Goal: Transaction & Acquisition: Purchase product/service

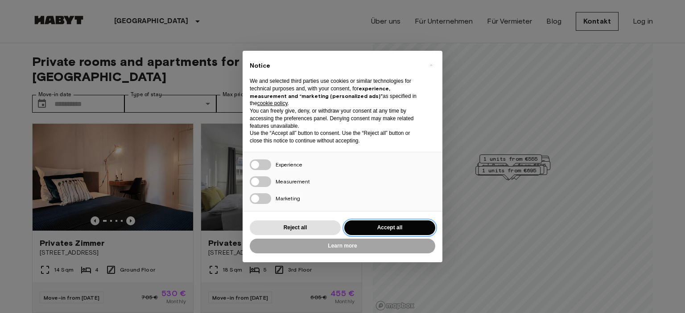
click at [369, 231] on button "Accept all" at bounding box center [389, 228] width 91 height 15
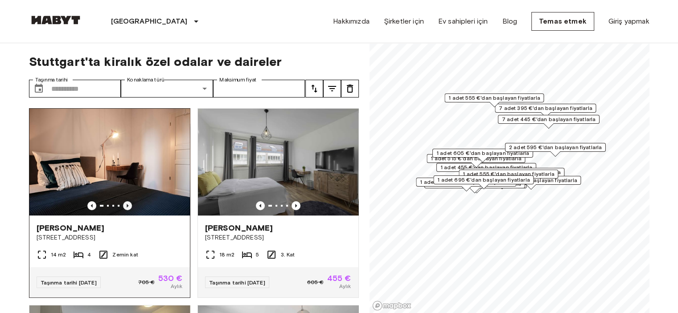
click at [128, 203] on icon "Önceki görüntü" at bounding box center [127, 205] width 9 height 9
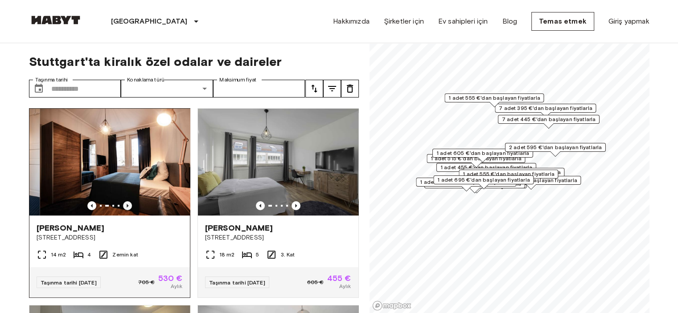
click at [128, 203] on icon "Önceki görüntü" at bounding box center [127, 205] width 9 height 9
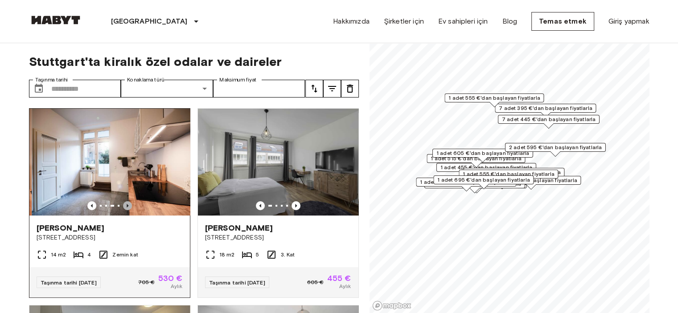
click at [128, 203] on icon "Önceki görüntü" at bounding box center [127, 205] width 9 height 9
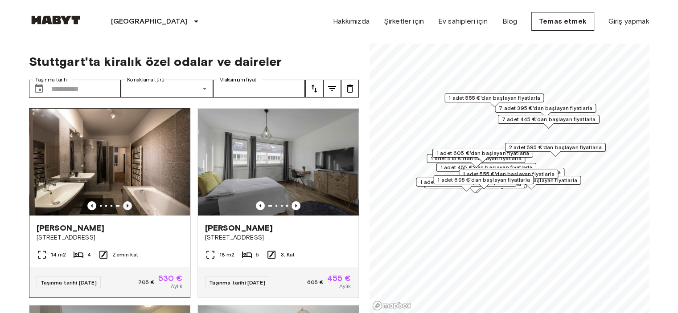
click at [127, 203] on icon "Önceki görüntü" at bounding box center [127, 205] width 9 height 9
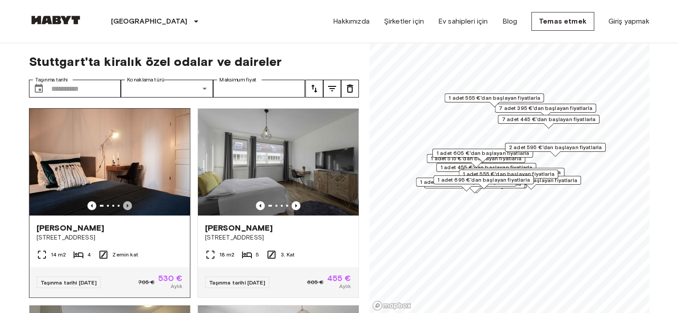
click at [127, 203] on icon "Önceki görüntü" at bounding box center [127, 205] width 9 height 9
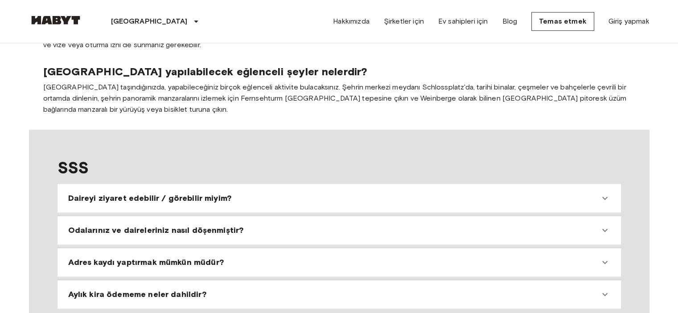
scroll to position [713, 0]
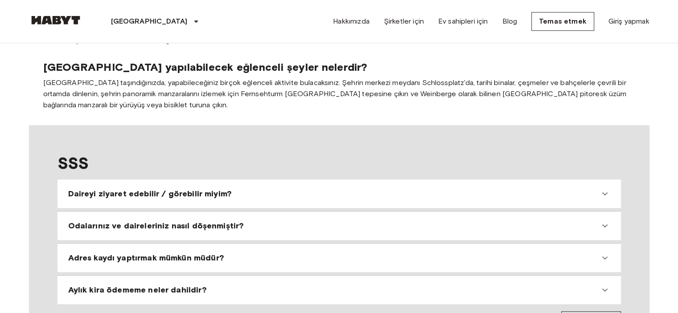
click at [144, 253] on font "Adres kaydı yaptırmak mümkün müdür?" at bounding box center [146, 258] width 156 height 10
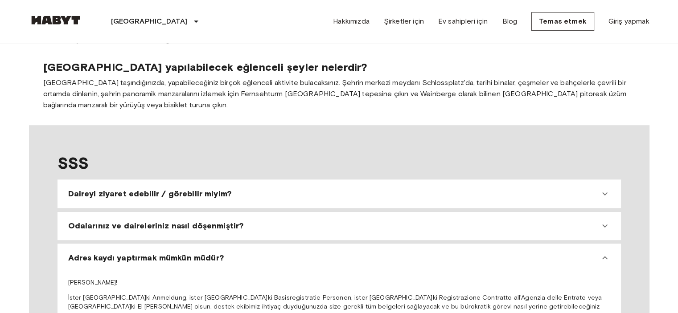
click at [146, 247] on div "Adres kaydı yaptırmak mümkün müdür?" at bounding box center [339, 257] width 556 height 21
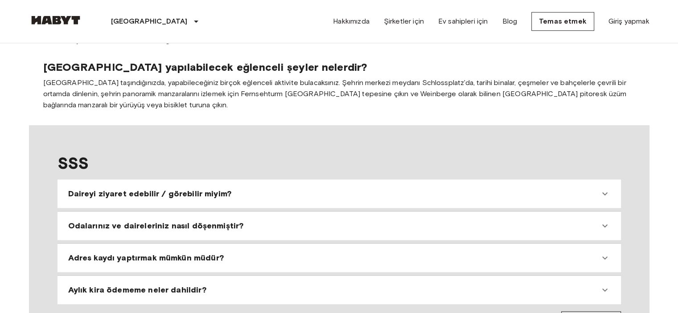
click at [171, 285] on font "Aylık kira ödememe neler dahildir?" at bounding box center [137, 290] width 138 height 10
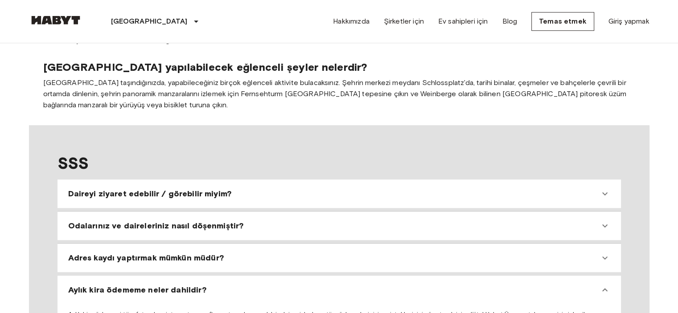
click at [193, 285] on font "Aylık kira ödememe neler dahildir?" at bounding box center [137, 290] width 138 height 10
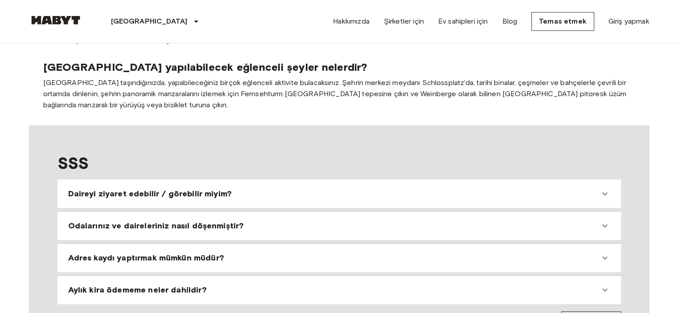
scroll to position [772, 0]
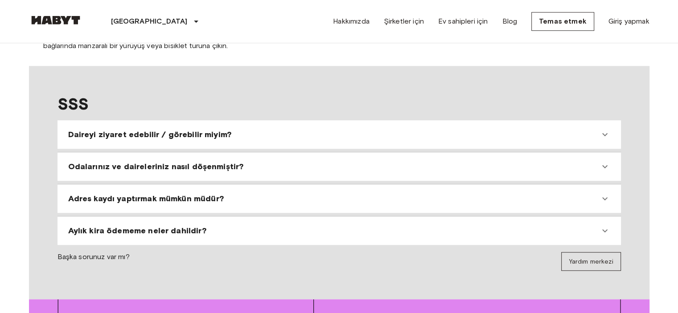
click at [207, 220] on div "Aylık kira ödememe neler dahildir?" at bounding box center [339, 230] width 556 height 21
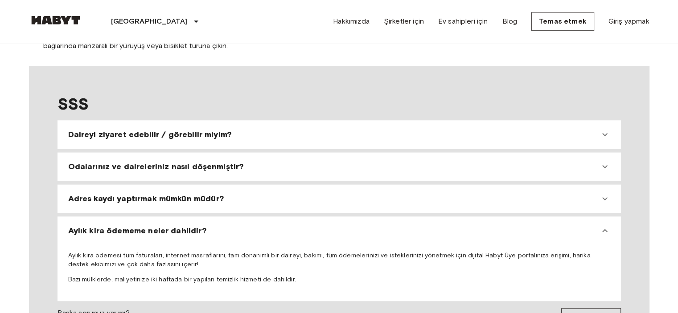
click at [178, 156] on div "Odalarınız ve daireleriniz nasıl döşenmiştir?" at bounding box center [339, 166] width 556 height 21
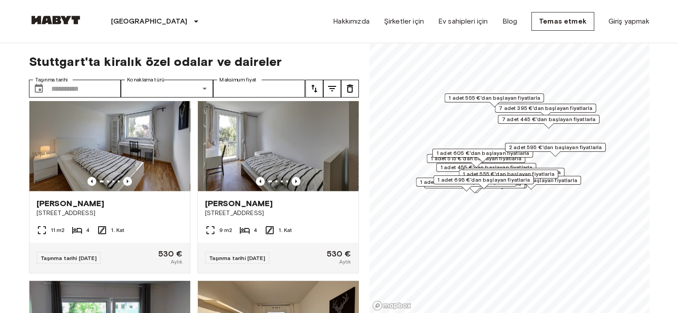
scroll to position [1010, 0]
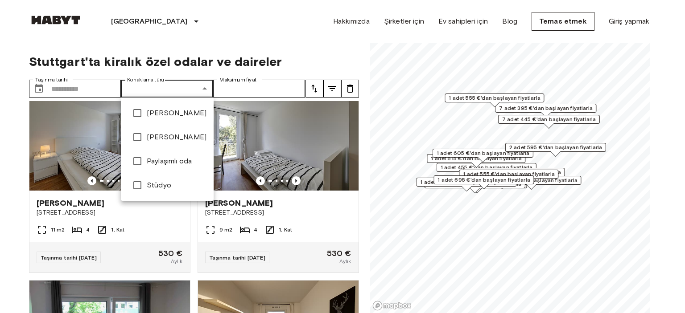
click at [180, 113] on font "Özel daire" at bounding box center [177, 113] width 60 height 8
type input "**********"
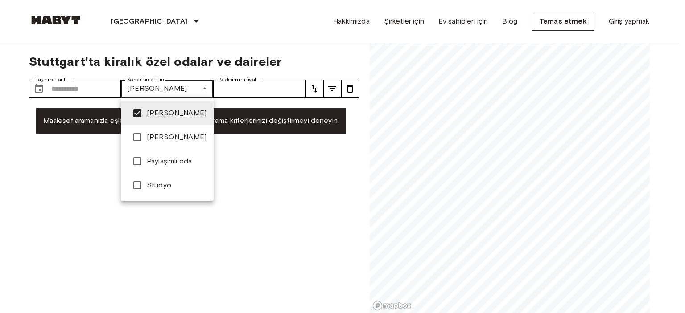
click at [291, 224] on div at bounding box center [342, 156] width 685 height 313
click at [191, 191] on li "Stüdyo" at bounding box center [167, 185] width 93 height 24
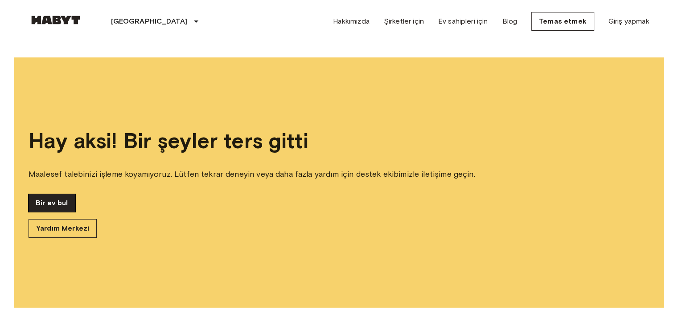
click at [61, 203] on font "Bir ev bul" at bounding box center [52, 203] width 33 height 8
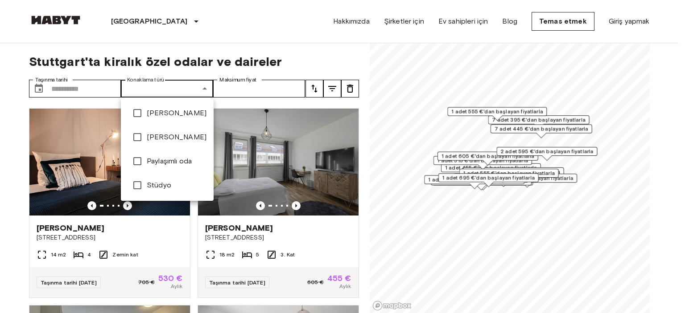
click at [159, 184] on font "Stüdyo" at bounding box center [159, 185] width 25 height 8
type input "******"
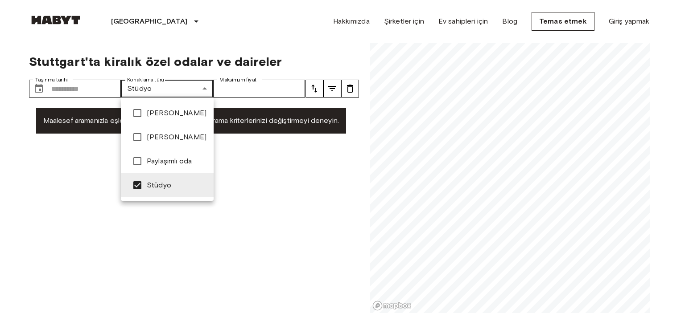
click at [230, 172] on div at bounding box center [342, 156] width 685 height 313
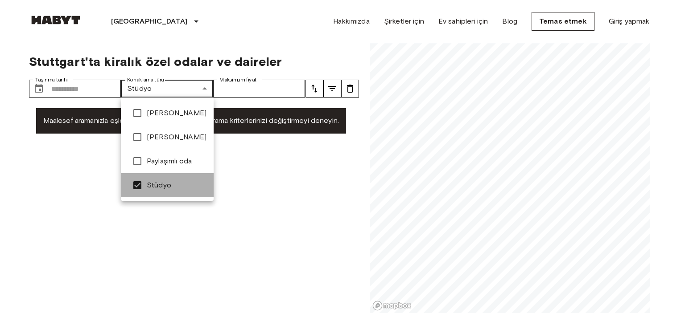
click at [169, 180] on span "Stüdyo" at bounding box center [177, 185] width 60 height 11
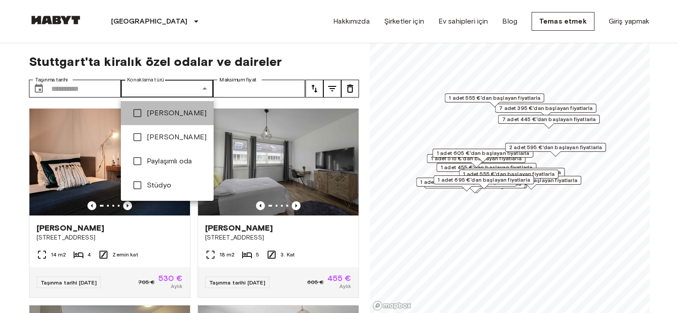
click at [162, 113] on font "Özel daire" at bounding box center [177, 113] width 60 height 8
type input "**********"
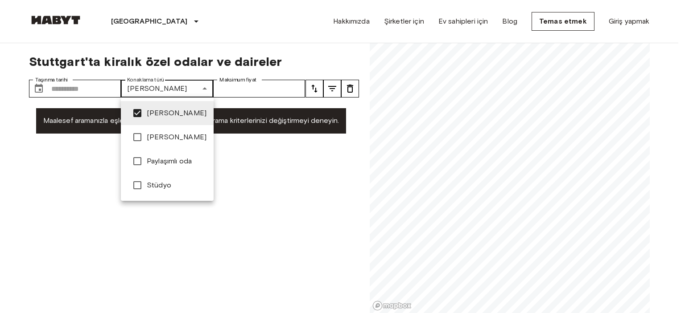
click at [232, 167] on div at bounding box center [342, 156] width 685 height 313
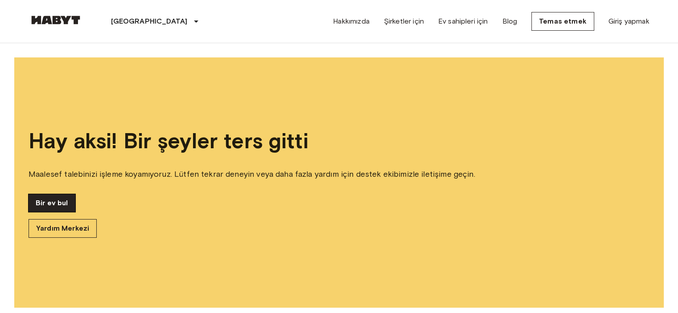
click at [58, 201] on font "Bir ev bul" at bounding box center [52, 203] width 33 height 8
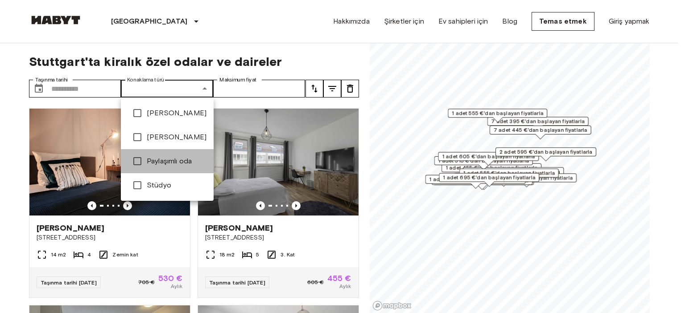
click at [155, 158] on font "Paylaşımlı oda" at bounding box center [169, 161] width 45 height 8
type input "**********"
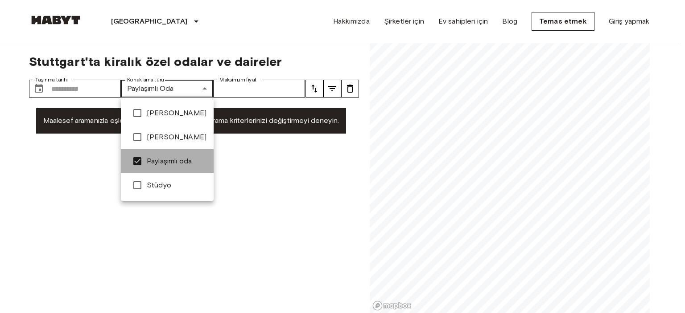
click at [164, 155] on li "Paylaşımlı oda" at bounding box center [167, 161] width 93 height 24
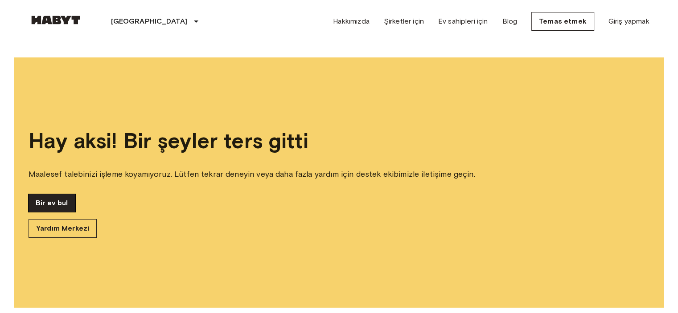
click at [61, 203] on font "Bir ev bul" at bounding box center [52, 203] width 33 height 8
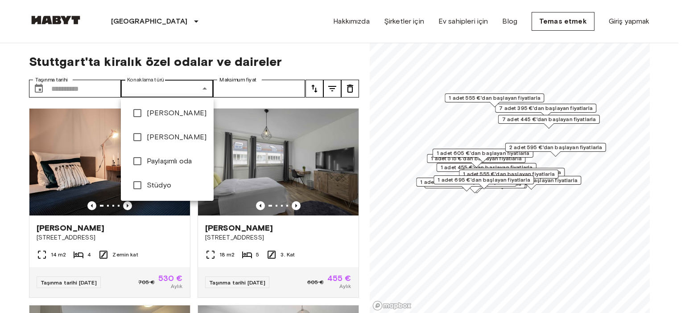
click at [150, 131] on li "Özel oda" at bounding box center [167, 137] width 93 height 24
type input "**********"
click at [25, 125] on div at bounding box center [342, 156] width 685 height 313
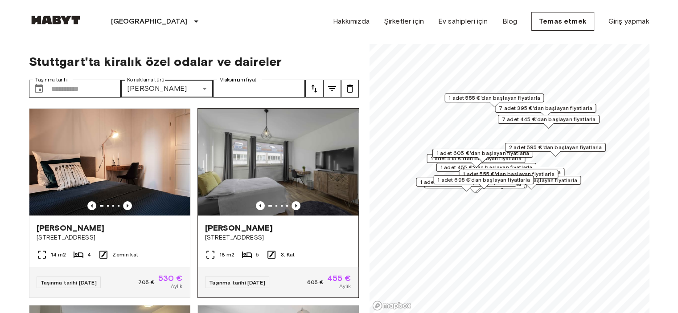
click at [291, 208] on img at bounding box center [278, 162] width 160 height 107
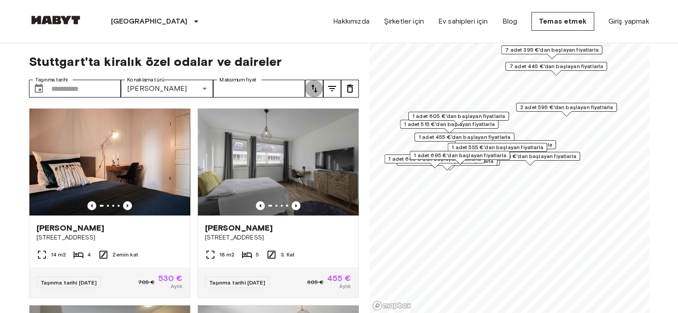
click at [310, 90] on icon "melodi" at bounding box center [314, 88] width 11 height 11
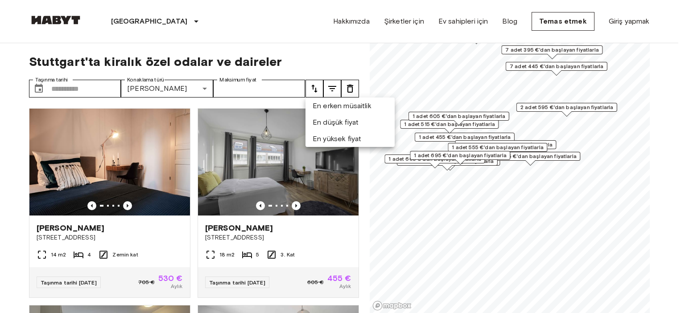
click at [336, 126] on font "En düşük fiyat" at bounding box center [335, 122] width 46 height 8
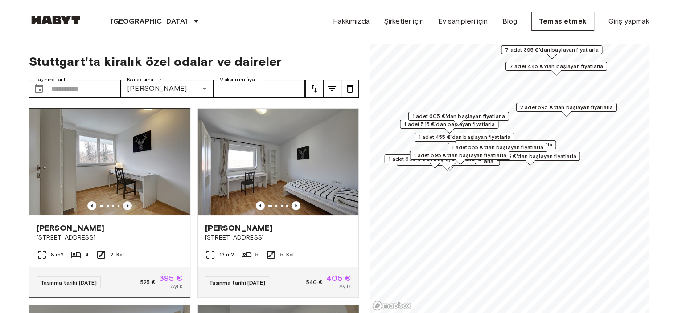
click at [123, 202] on icon "Önceki görüntü" at bounding box center [127, 205] width 9 height 9
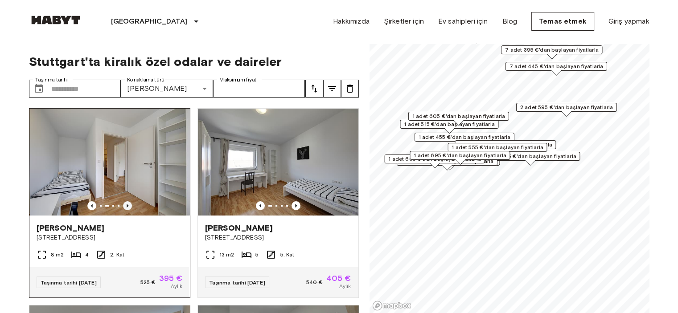
click at [123, 202] on icon "Önceki görüntü" at bounding box center [127, 205] width 9 height 9
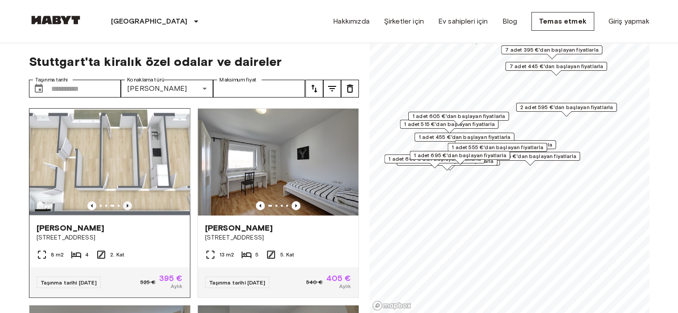
click at [123, 202] on icon "Önceki görüntü" at bounding box center [127, 205] width 9 height 9
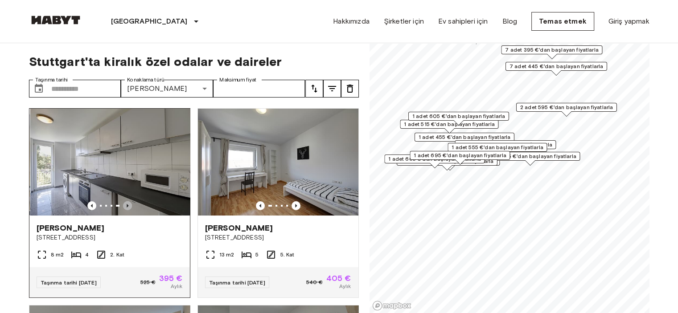
click at [123, 202] on icon "Önceki görüntü" at bounding box center [127, 205] width 9 height 9
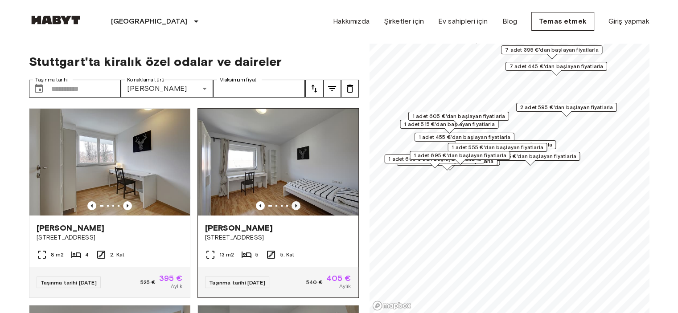
click at [292, 203] on icon "Önceki görüntü" at bounding box center [296, 205] width 9 height 9
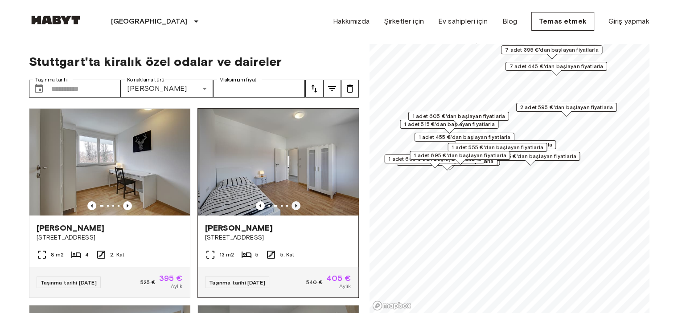
click at [292, 203] on icon "Önceki görüntü" at bounding box center [296, 205] width 9 height 9
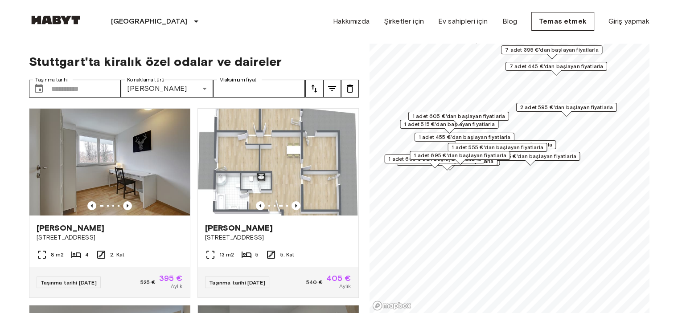
click at [313, 90] on icon "melodi" at bounding box center [314, 88] width 11 height 11
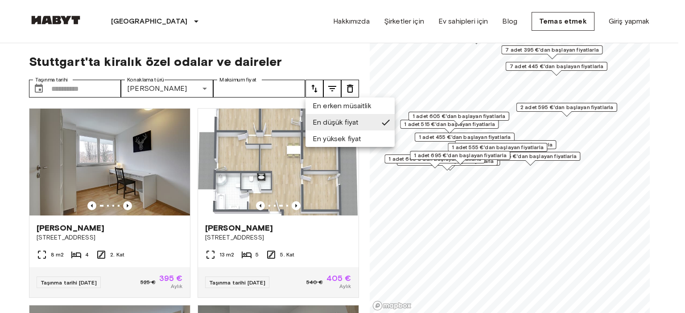
click at [313, 90] on div at bounding box center [342, 156] width 685 height 313
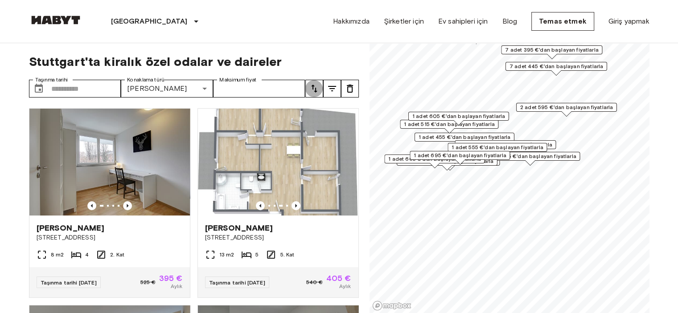
click at [322, 88] on button "melodi" at bounding box center [314, 89] width 18 height 18
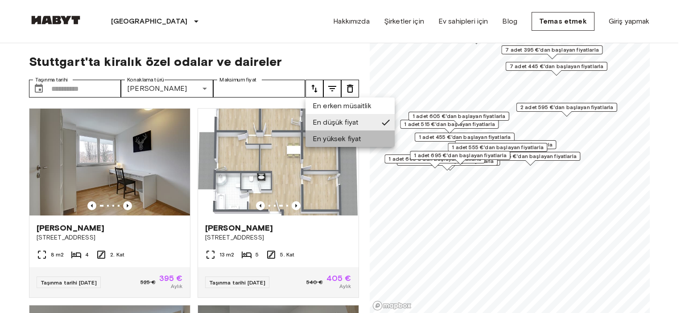
click at [328, 133] on li "En yüksek fiyat" at bounding box center [349, 139] width 89 height 16
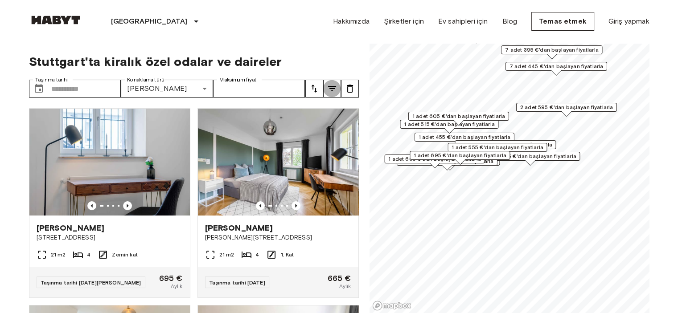
click at [331, 83] on icon "melodi" at bounding box center [332, 88] width 11 height 11
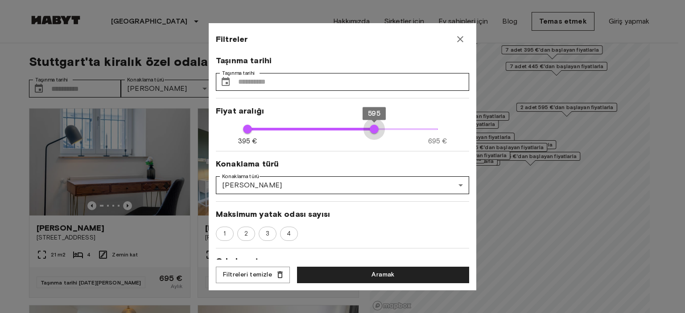
type input "***"
drag, startPoint x: 429, startPoint y: 128, endPoint x: 374, endPoint y: 126, distance: 55.8
click at [376, 126] on span "605" at bounding box center [380, 129] width 9 height 9
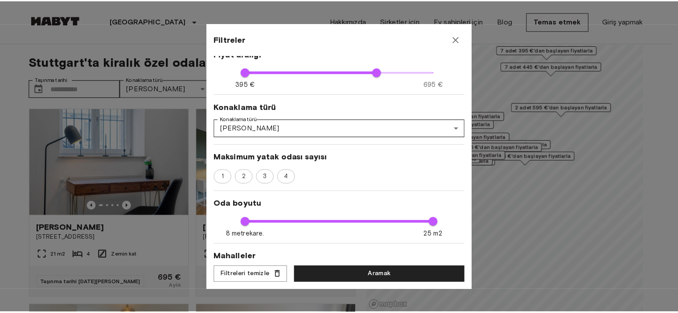
scroll to position [59, 0]
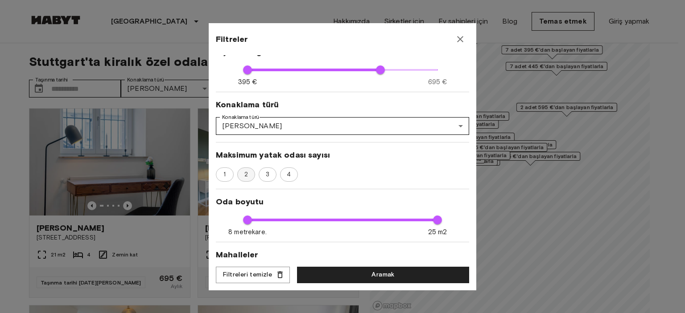
click at [243, 175] on span "2" at bounding box center [245, 174] width 13 height 9
click at [266, 177] on font "3" at bounding box center [268, 174] width 4 height 7
click at [246, 169] on div "2" at bounding box center [246, 175] width 18 height 14
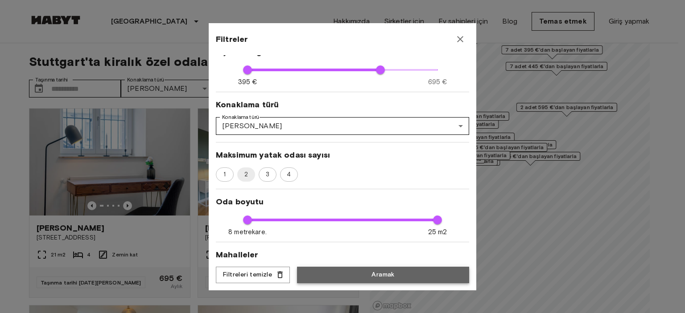
click at [308, 277] on button "Aramak" at bounding box center [383, 275] width 172 height 16
type input "***"
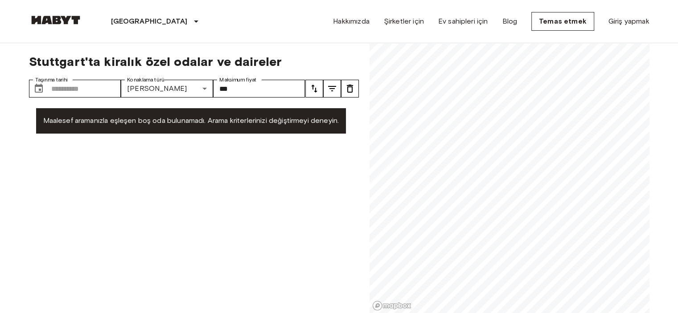
click at [339, 88] on button "melodi" at bounding box center [332, 89] width 18 height 18
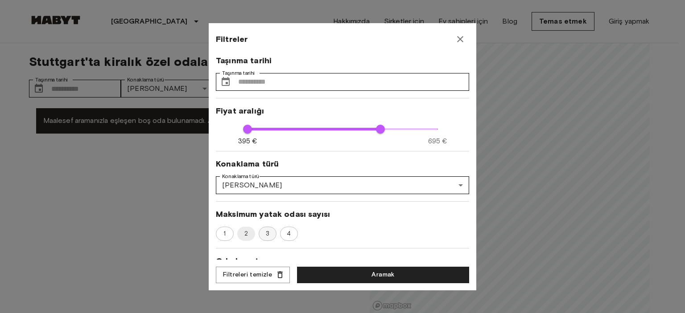
click at [265, 232] on span "3" at bounding box center [267, 234] width 13 height 9
click at [345, 278] on button "Aramak" at bounding box center [383, 275] width 172 height 16
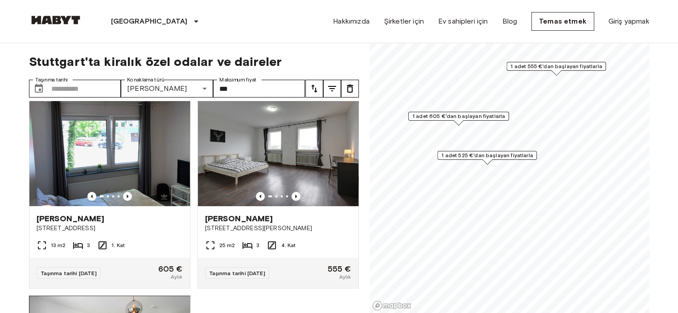
scroll to position [178, 0]
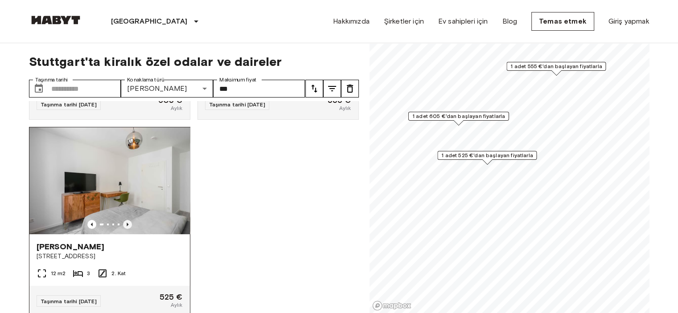
click at [124, 223] on icon "Önceki görüntü" at bounding box center [127, 224] width 9 height 9
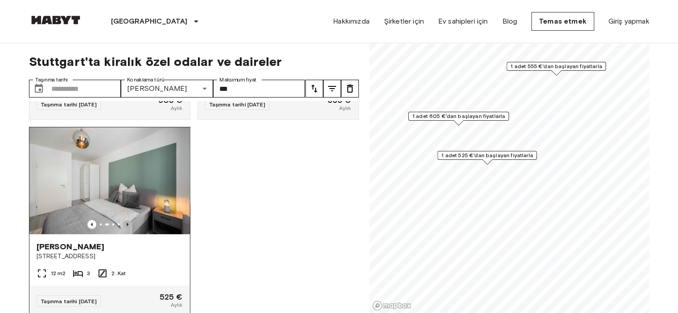
click at [124, 223] on icon "Önceki görüntü" at bounding box center [127, 224] width 9 height 9
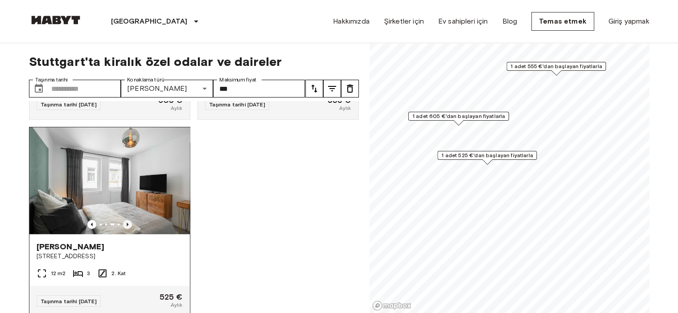
click at [124, 223] on icon "Önceki görüntü" at bounding box center [127, 224] width 9 height 9
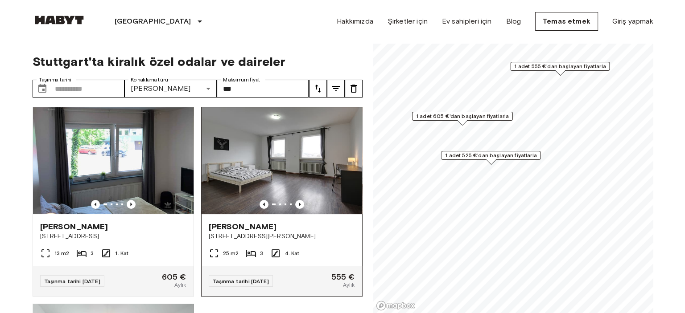
scroll to position [0, 0]
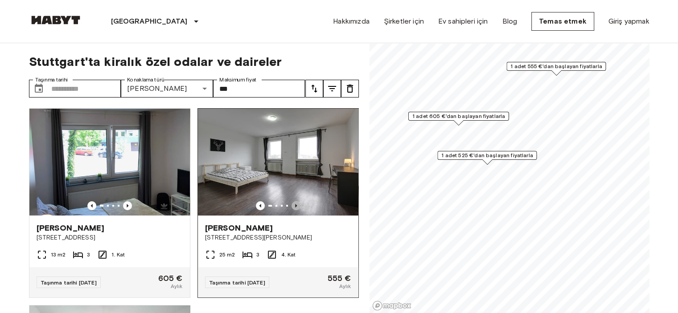
click at [292, 203] on icon "Önceki görüntü" at bounding box center [296, 205] width 9 height 9
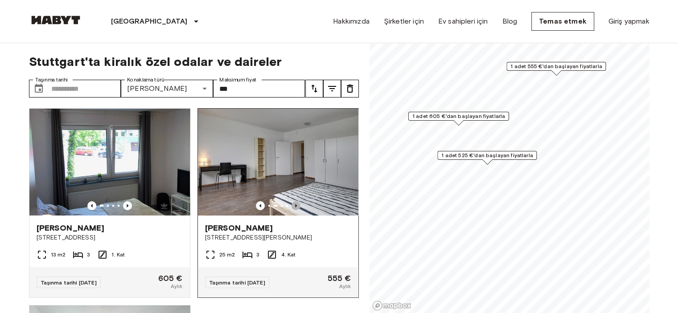
click at [292, 203] on icon "Önceki görüntü" at bounding box center [296, 205] width 9 height 9
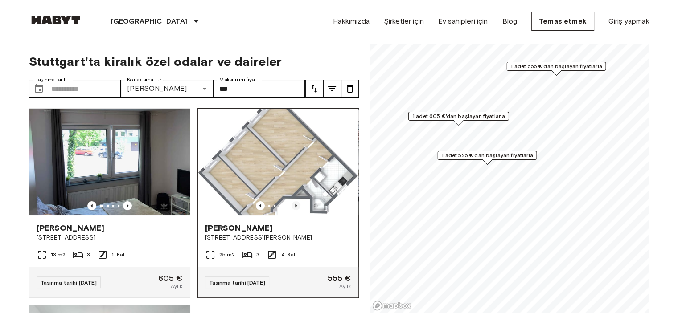
click at [292, 203] on icon "Önceki görüntü" at bounding box center [296, 205] width 9 height 9
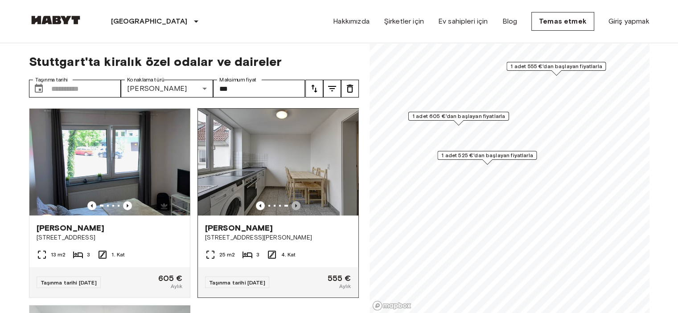
click at [292, 203] on icon "Önceki görüntü" at bounding box center [296, 205] width 9 height 9
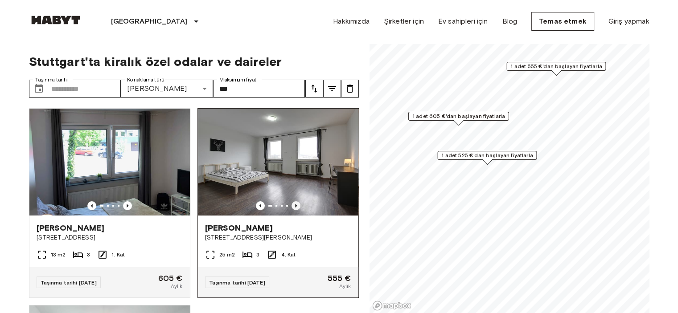
click at [292, 203] on icon "Önceki görüntü" at bounding box center [296, 205] width 9 height 9
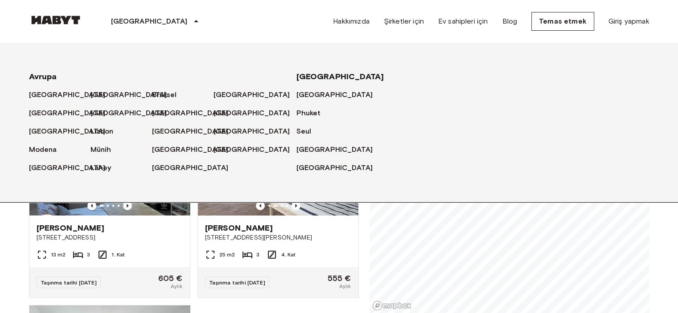
click at [3, 192] on div "Avrupa Amsterdam Berlin Brüksel Köln Düsseldorf Frankfurt Graz Hamburg Leipzig …" at bounding box center [339, 123] width 678 height 160
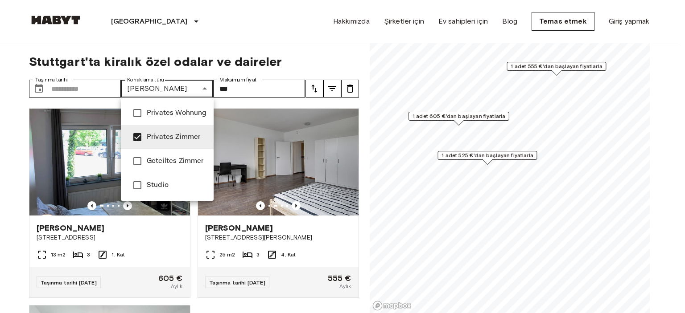
click at [181, 92] on div at bounding box center [342, 156] width 685 height 313
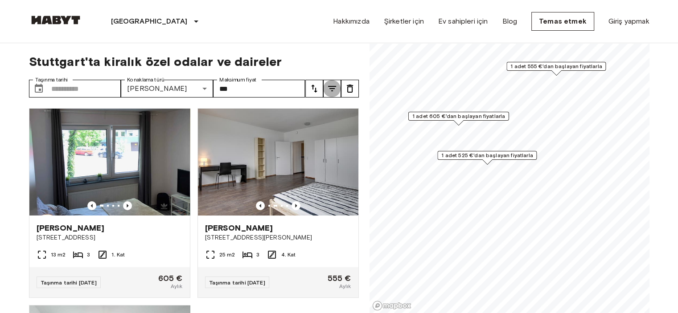
click at [329, 86] on icon "melodi" at bounding box center [332, 88] width 8 height 5
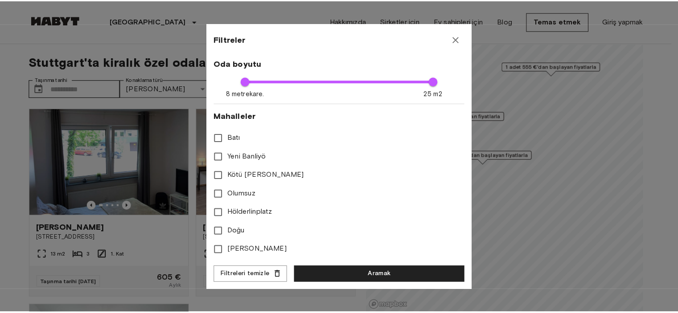
scroll to position [204, 0]
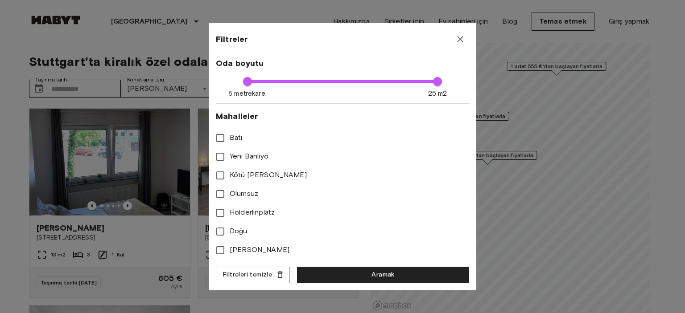
click at [0, 60] on div at bounding box center [342, 156] width 685 height 313
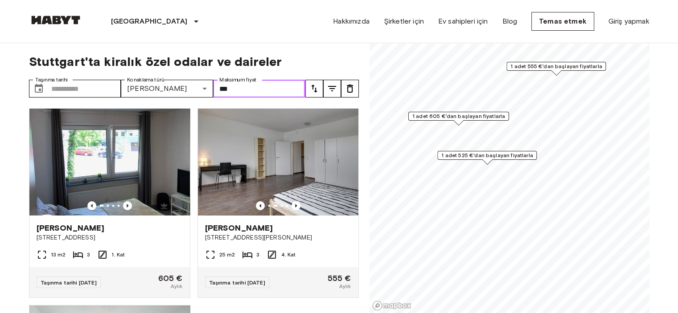
click at [282, 89] on input "***" at bounding box center [259, 89] width 92 height 18
click at [321, 90] on button "melodi" at bounding box center [314, 89] width 18 height 18
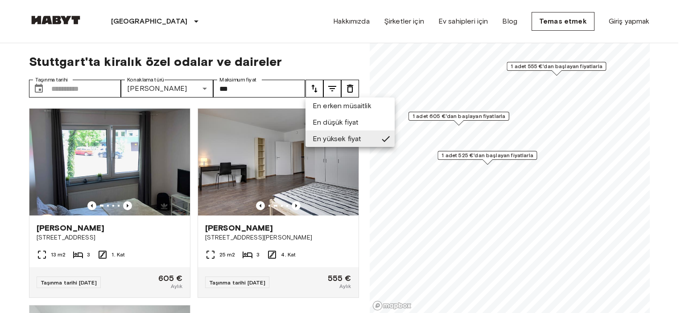
click at [331, 89] on div at bounding box center [342, 156] width 685 height 313
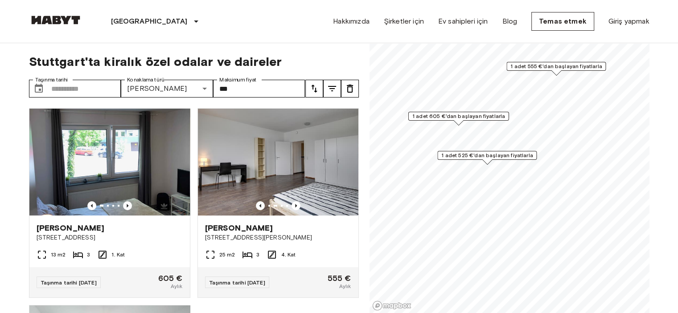
click at [331, 89] on icon "melodi" at bounding box center [332, 88] width 8 height 5
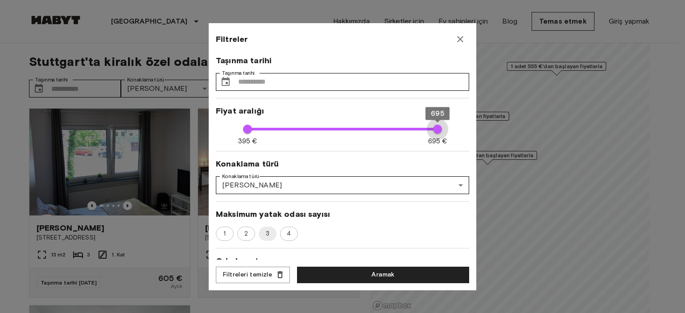
type input "***"
drag, startPoint x: 375, startPoint y: 127, endPoint x: 435, endPoint y: 196, distance: 90.9
click at [485, 144] on div "**********" at bounding box center [342, 156] width 685 height 313
click at [241, 230] on span "2" at bounding box center [245, 234] width 13 height 9
click at [342, 267] on button "Aramak" at bounding box center [383, 275] width 172 height 16
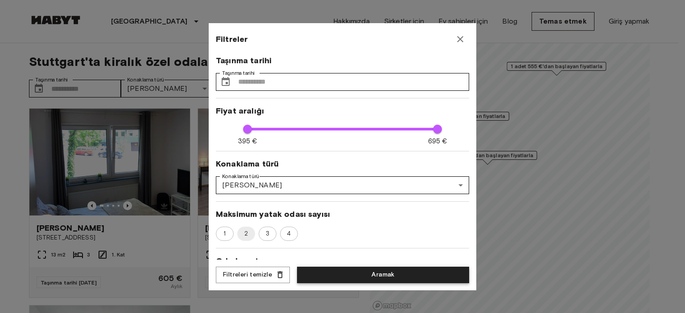
type input "***"
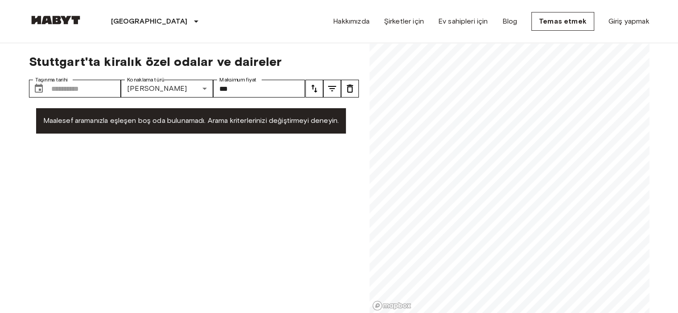
click at [329, 87] on icon "melodi" at bounding box center [332, 88] width 11 height 11
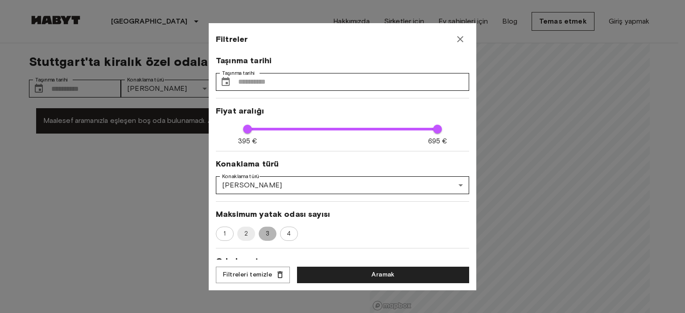
click at [267, 230] on span "3" at bounding box center [267, 234] width 13 height 9
click at [333, 269] on button "Aramak" at bounding box center [383, 275] width 172 height 16
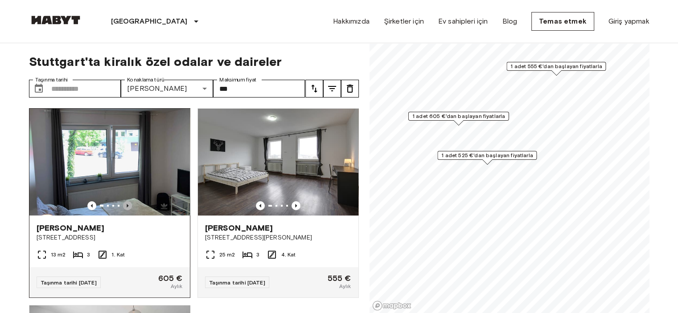
click at [127, 201] on icon "Önceki görüntü" at bounding box center [127, 205] width 9 height 9
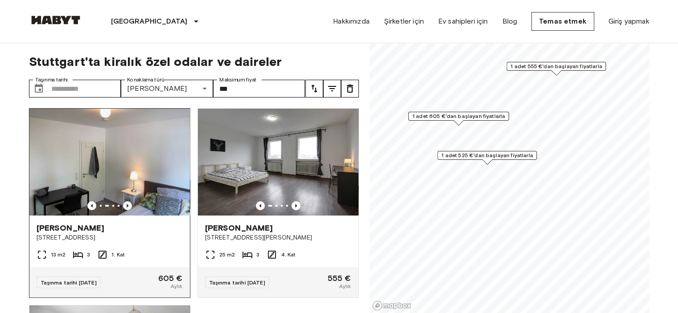
click at [127, 201] on icon "Önceki görüntü" at bounding box center [127, 205] width 9 height 9
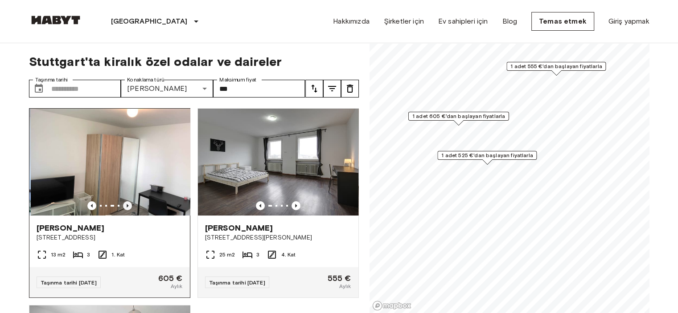
click at [127, 201] on icon "Önceki görüntü" at bounding box center [127, 205] width 9 height 9
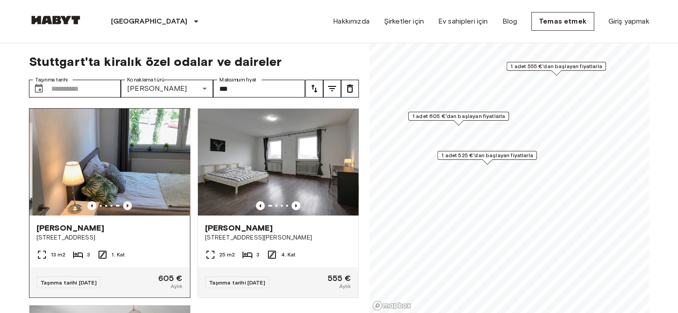
click at [127, 201] on icon "Önceki görüntü" at bounding box center [127, 205] width 9 height 9
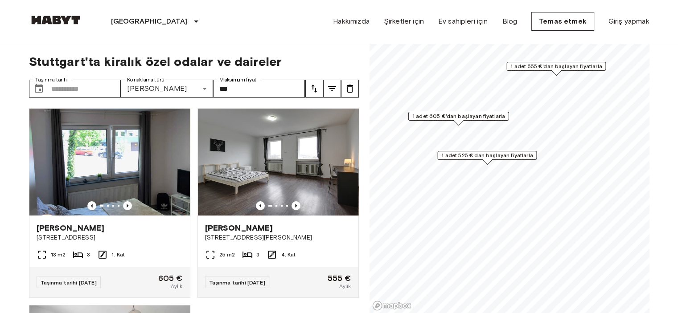
click at [333, 88] on icon "melodi" at bounding box center [332, 88] width 11 height 11
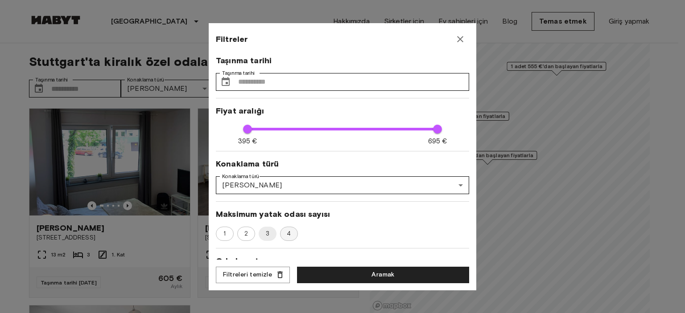
click at [292, 237] on span "4" at bounding box center [289, 234] width 14 height 9
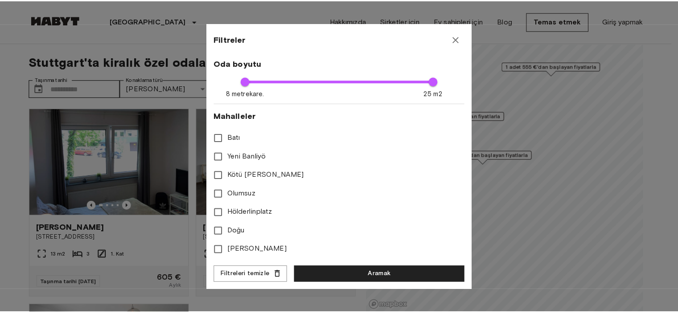
scroll to position [204, 0]
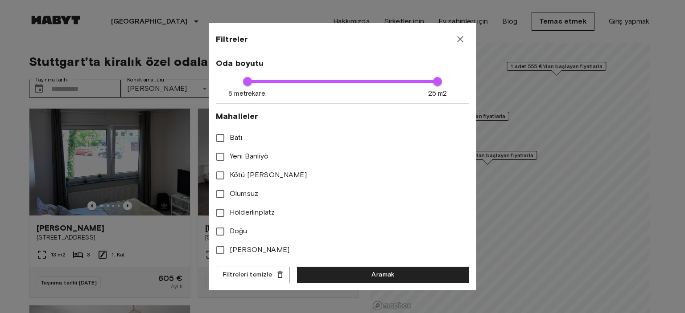
click at [325, 263] on div "**********" at bounding box center [342, 156] width 267 height 267
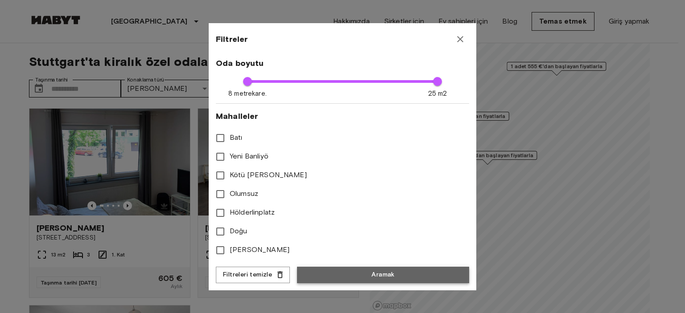
click at [325, 271] on button "Aramak" at bounding box center [383, 275] width 172 height 16
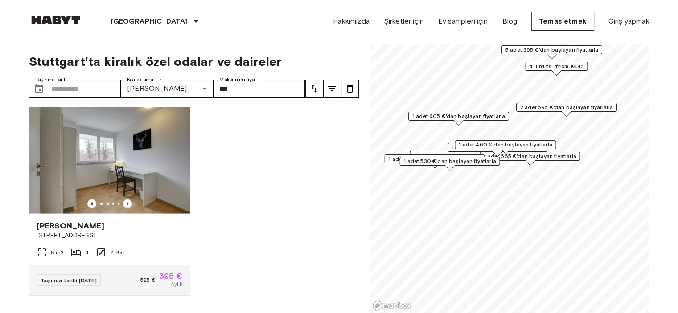
scroll to position [1835, 0]
click at [126, 185] on img at bounding box center [109, 160] width 160 height 107
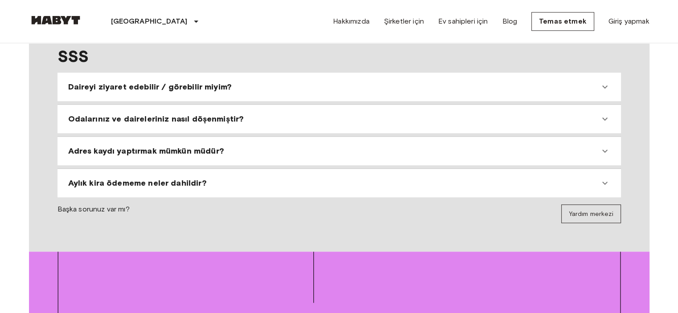
scroll to position [832, 0]
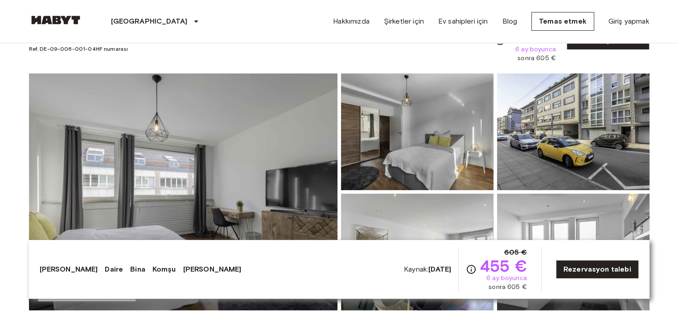
scroll to position [187, 0]
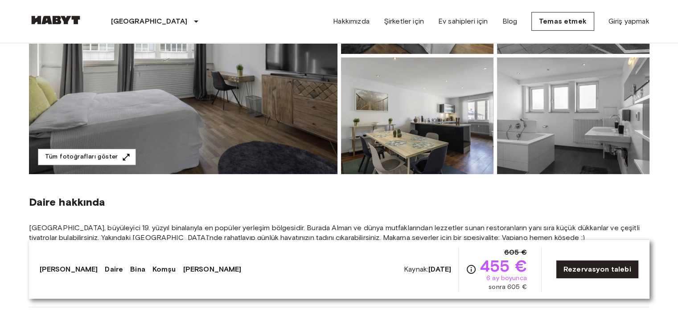
click at [573, 123] on img at bounding box center [573, 115] width 152 height 117
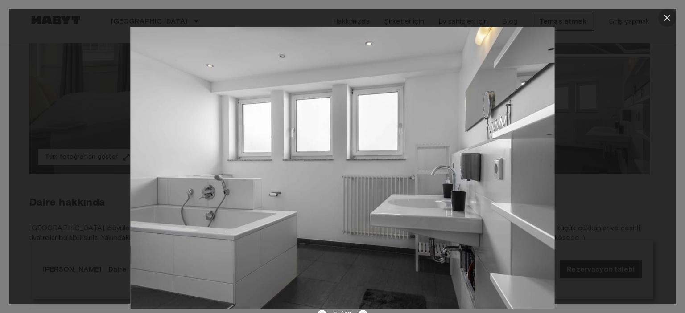
click at [670, 13] on icon "button" at bounding box center [666, 17] width 11 height 11
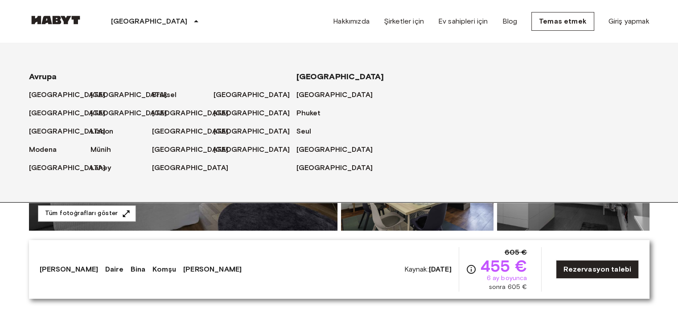
scroll to position [9, 0]
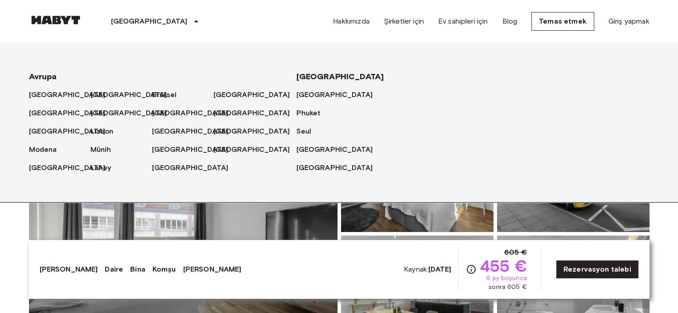
click at [121, 22] on font "[GEOGRAPHIC_DATA]" at bounding box center [149, 21] width 77 height 8
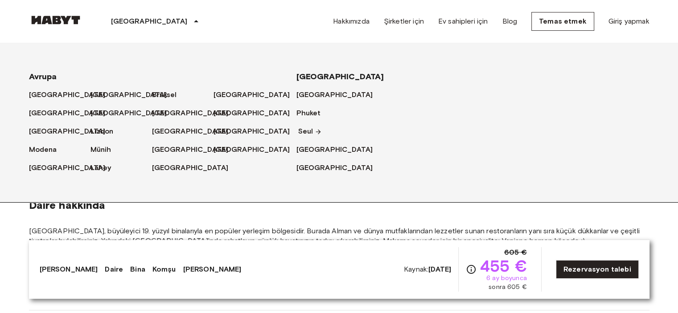
scroll to position [187, 0]
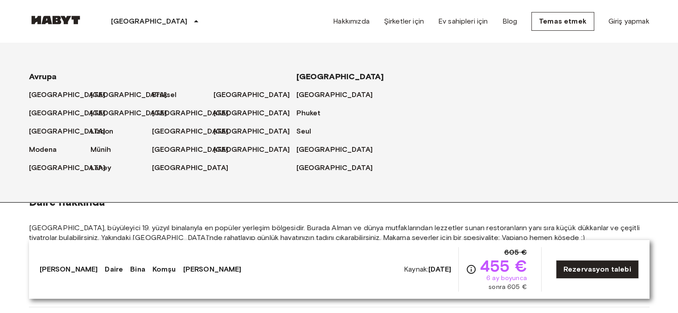
drag, startPoint x: 526, startPoint y: 218, endPoint x: 505, endPoint y: 214, distance: 21.1
click at [526, 218] on section "Daire hakkında Stuttgart-West, büyüleyici 19. yüzyıl binalarıyla en popüler yer…" at bounding box center [339, 240] width 620 height 133
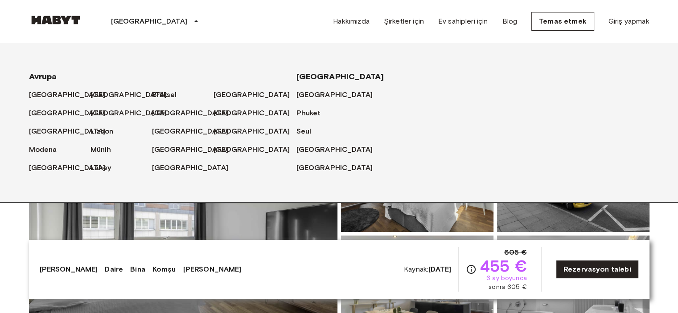
scroll to position [0, 0]
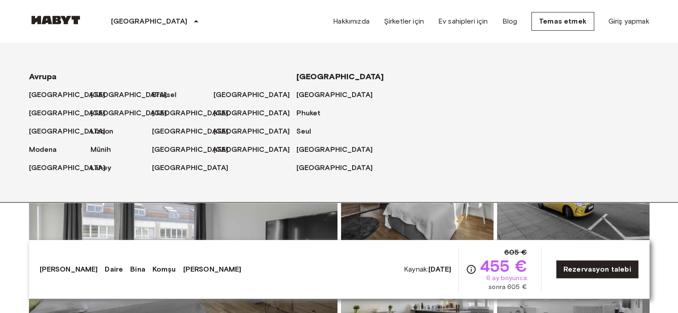
click at [191, 19] on icon at bounding box center [196, 21] width 11 height 11
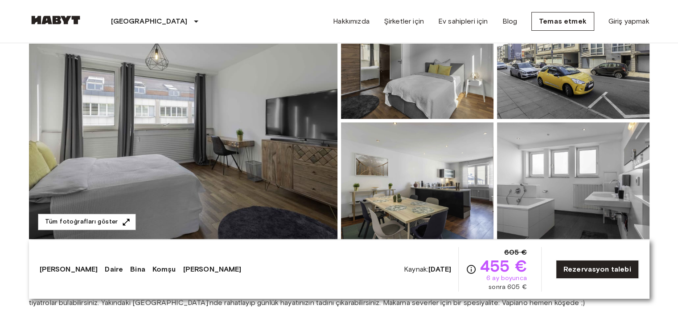
scroll to position [119, 0]
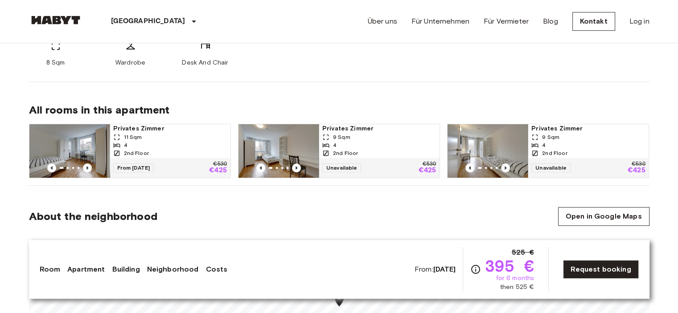
scroll to position [416, 0]
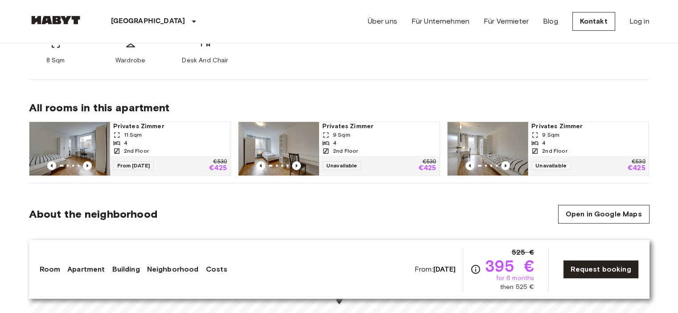
click at [189, 139] on div "4" at bounding box center [170, 143] width 114 height 8
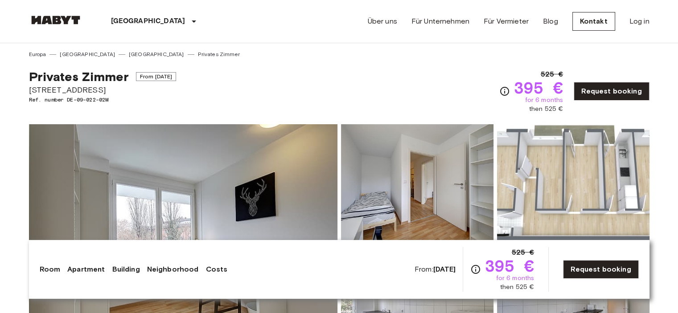
scroll to position [0, 0]
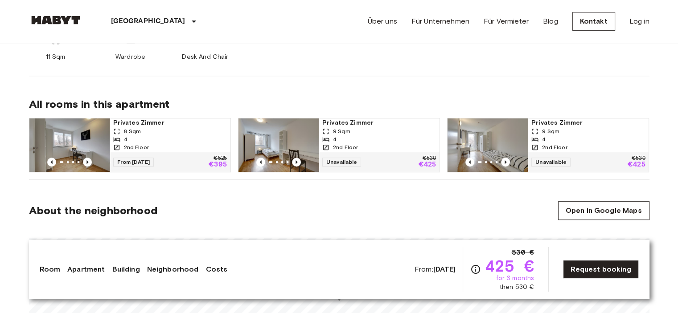
scroll to position [475, 0]
